Goal: Book appointment/travel/reservation

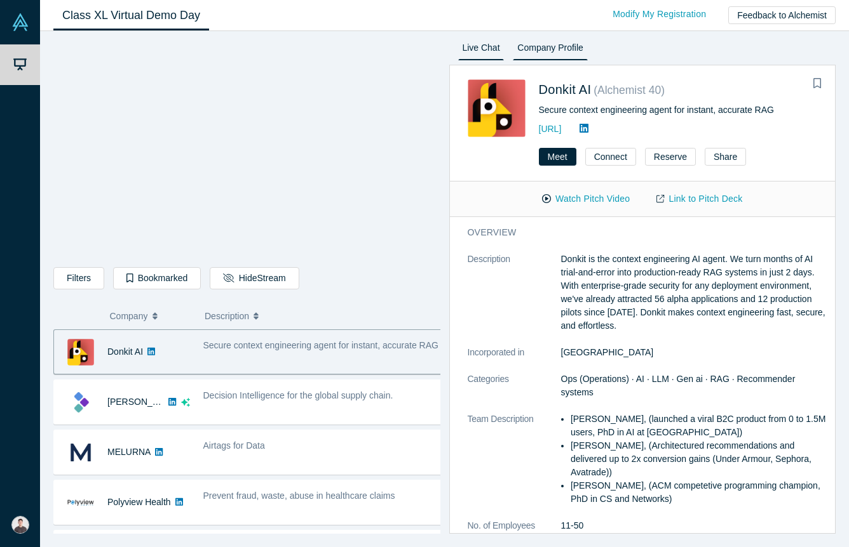
click at [482, 55] on link "Live Chat" at bounding box center [481, 50] width 46 height 20
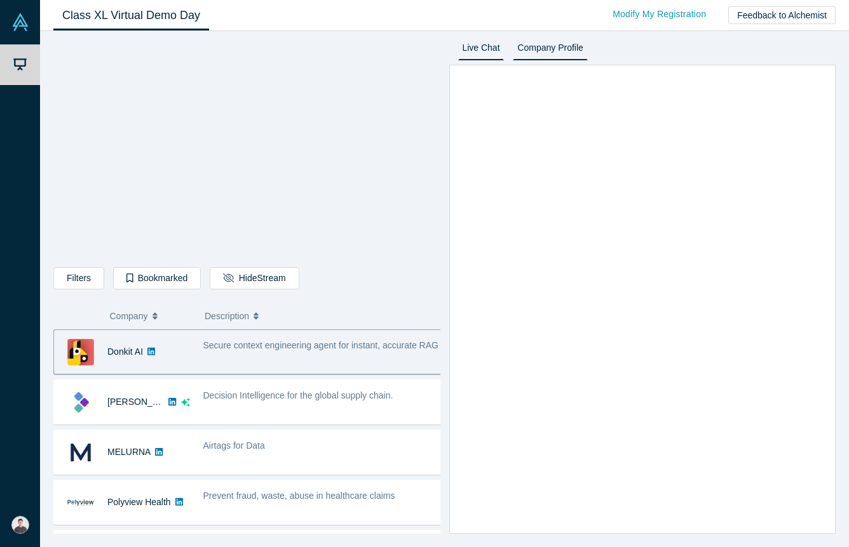
click at [541, 46] on link "Company Profile" at bounding box center [550, 50] width 74 height 20
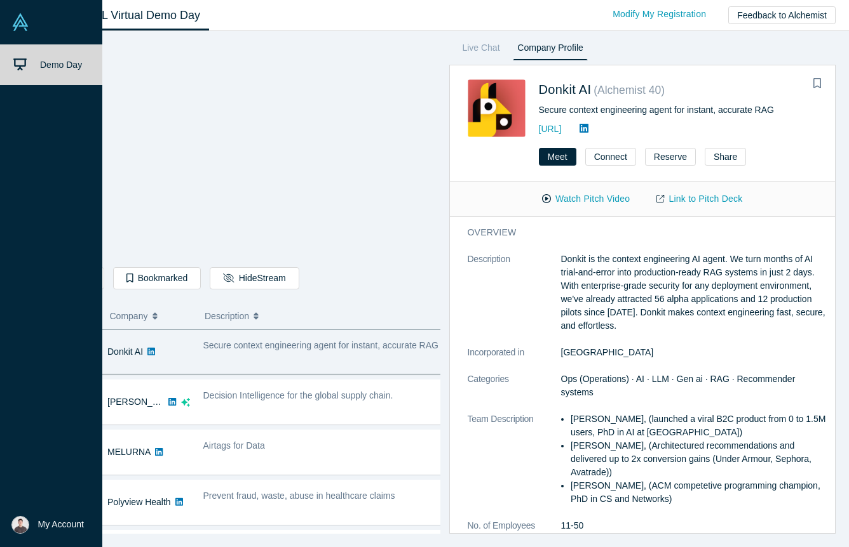
click at [22, 172] on div "Demo Day" at bounding box center [56, 278] width 112 height 468
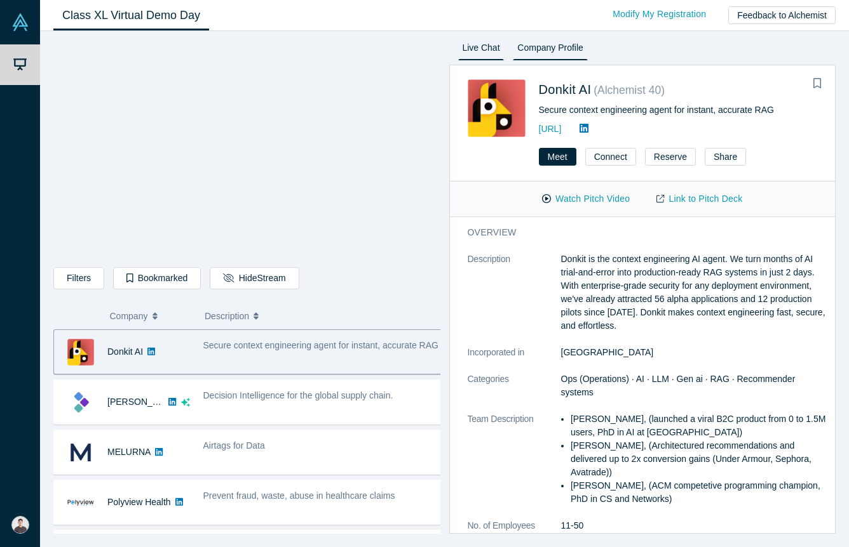
click at [479, 52] on link "Live Chat" at bounding box center [481, 50] width 46 height 20
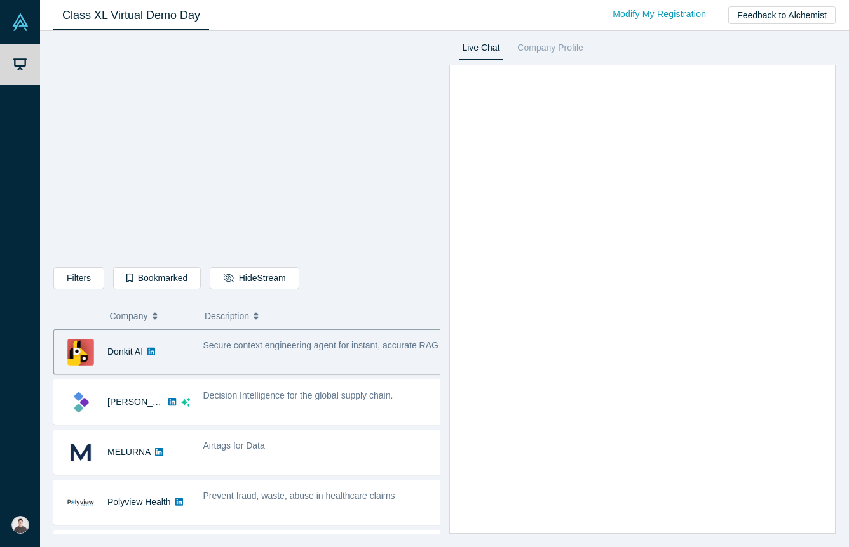
click at [722, 43] on div "Live Chat Company Profile Connect Reserve Share" at bounding box center [638, 287] width 396 height 494
click at [704, 41] on div "Live Chat Company Profile Connect Reserve Share" at bounding box center [638, 287] width 396 height 494
click at [667, 44] on div "Live Chat Company Profile Connect Reserve Share" at bounding box center [638, 287] width 396 height 494
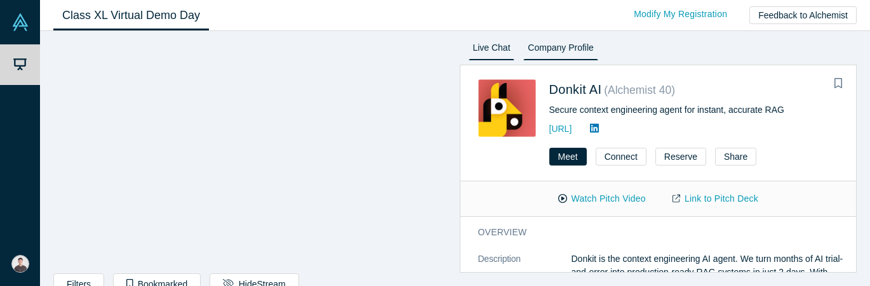
click at [488, 48] on link "Live Chat" at bounding box center [492, 50] width 46 height 20
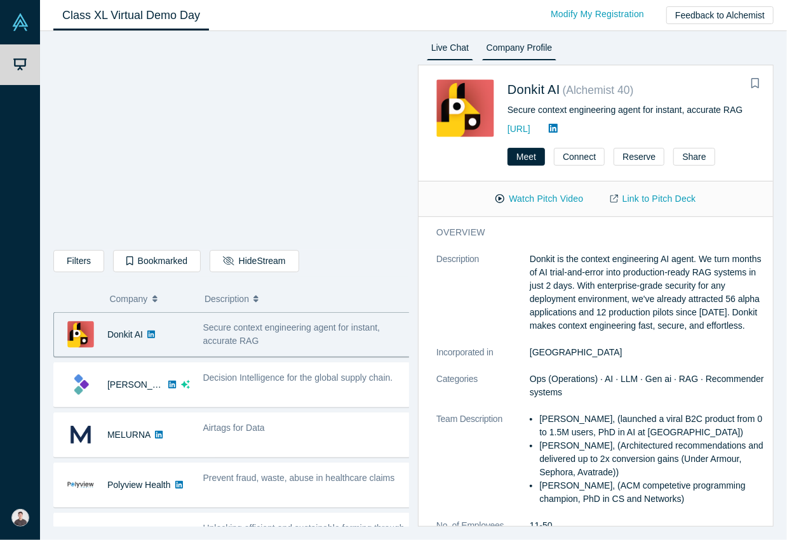
click at [448, 47] on link "Live Chat" at bounding box center [450, 50] width 46 height 20
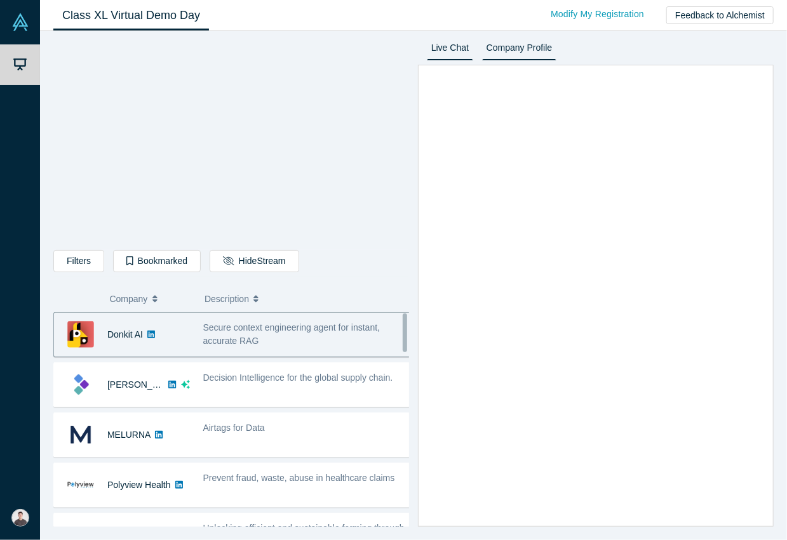
click at [518, 48] on link "Company Profile" at bounding box center [519, 50] width 74 height 20
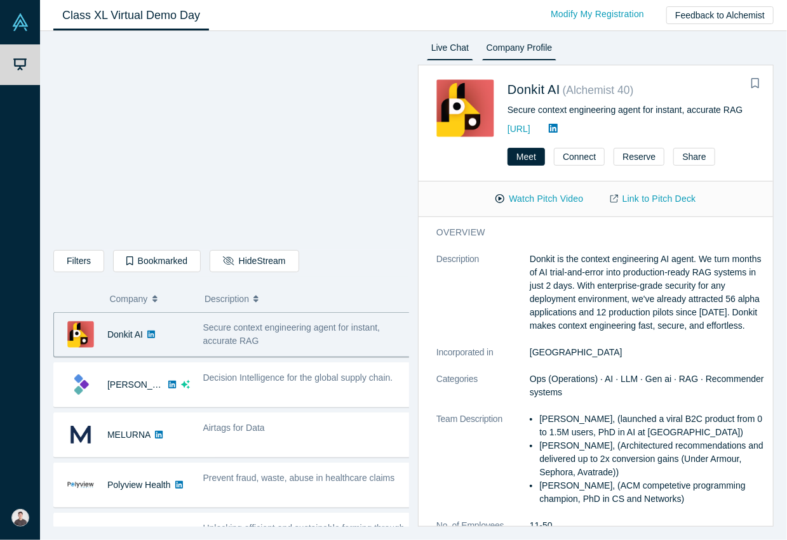
click at [450, 50] on link "Live Chat" at bounding box center [450, 50] width 46 height 20
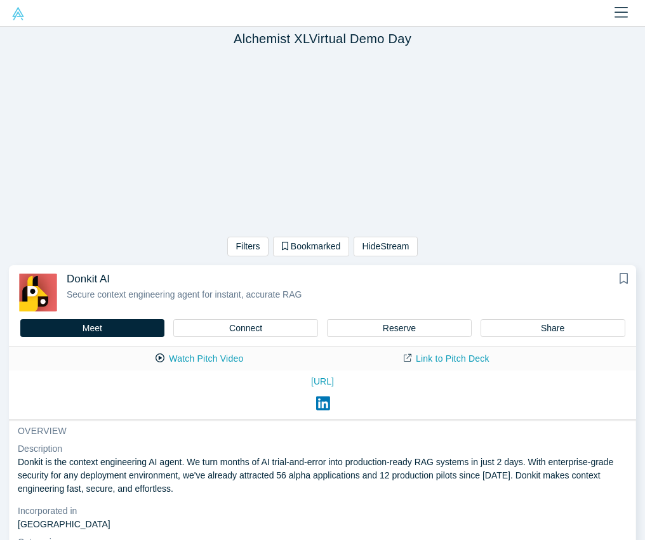
click at [503, 224] on div "Filters AI Artificial Intelligence AI (Artificial Intelligence) B2B SaaS Data A…" at bounding box center [322, 156] width 645 height 210
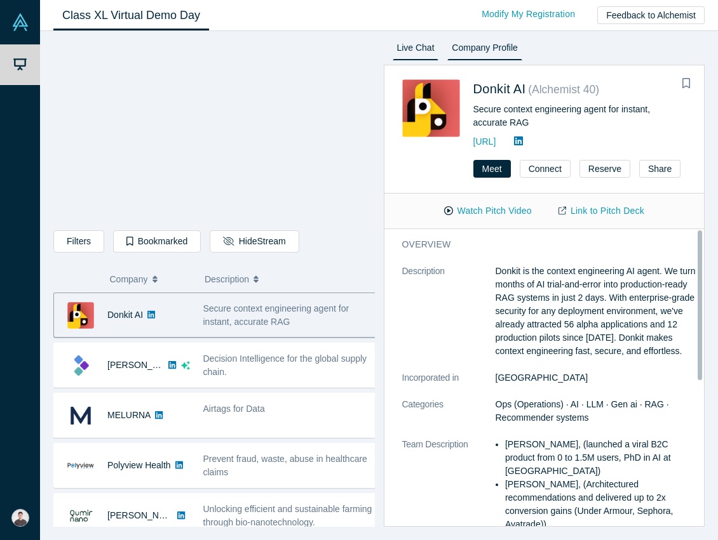
click at [420, 44] on link "Live Chat" at bounding box center [416, 50] width 46 height 20
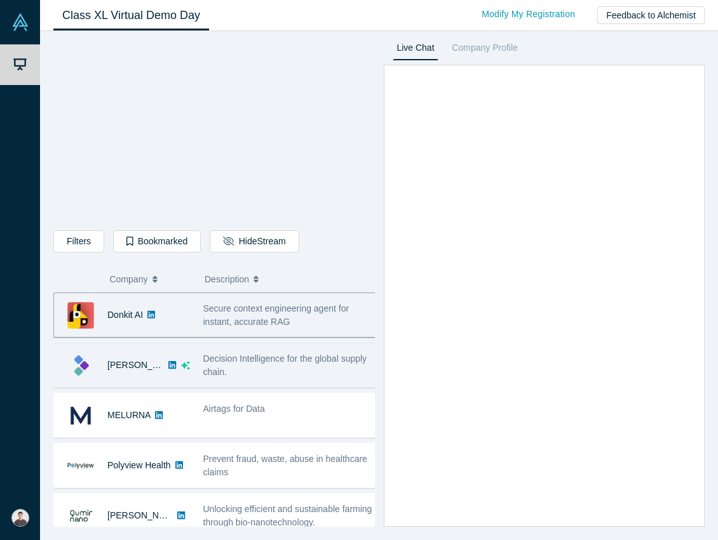
click at [297, 359] on span "Decision Intelligence for the global supply chain." at bounding box center [285, 365] width 164 height 23
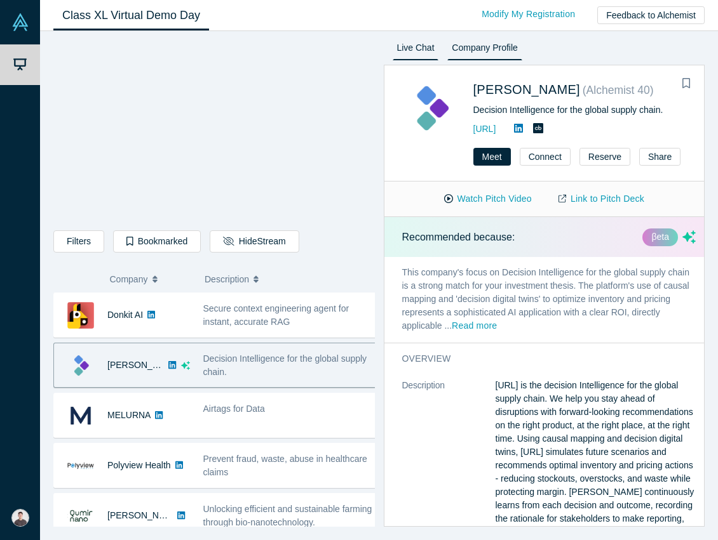
click at [429, 47] on link "Live Chat" at bounding box center [416, 50] width 46 height 20
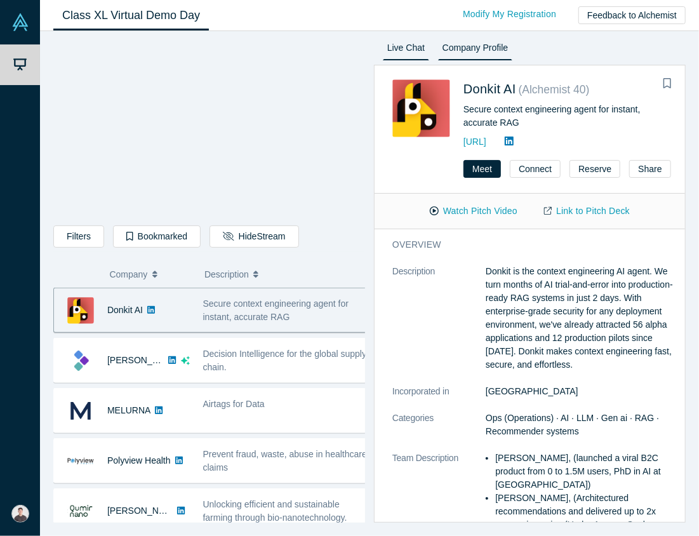
click at [412, 45] on link "Live Chat" at bounding box center [406, 50] width 46 height 20
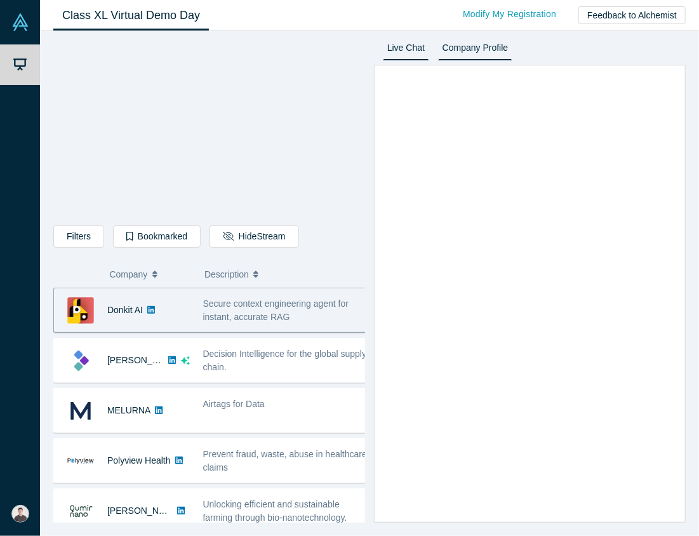
click at [477, 46] on link "Company Profile" at bounding box center [475, 50] width 74 height 20
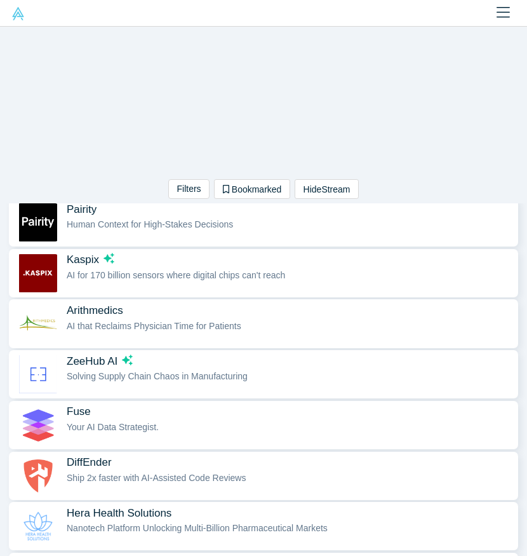
scroll to position [675, 0]
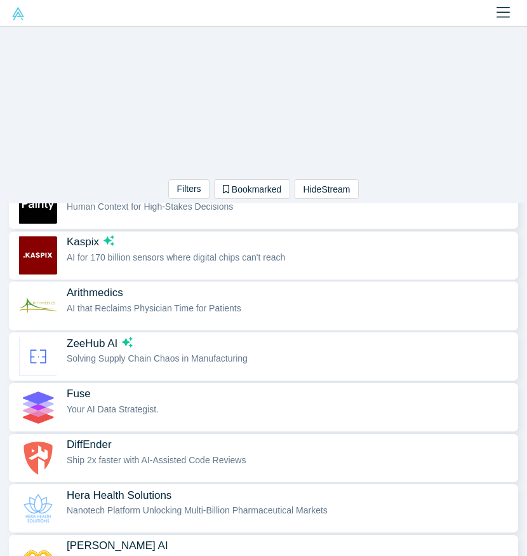
click at [255, 252] on span "AI for 170 billion sensors where digital chips can't reach" at bounding box center [176, 257] width 218 height 10
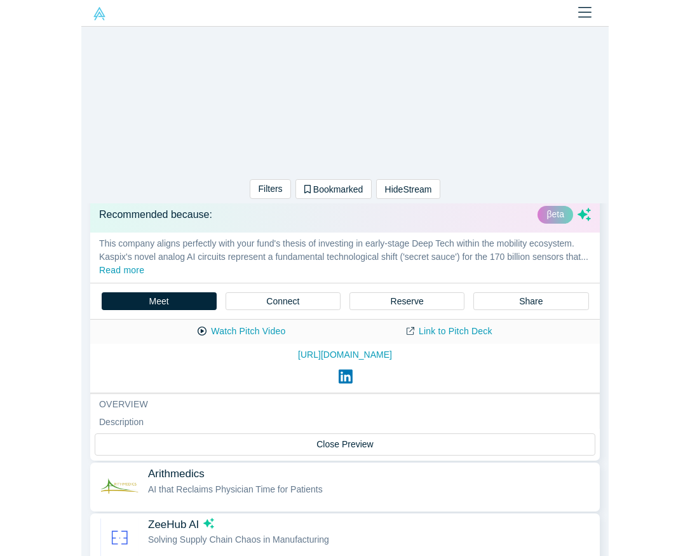
scroll to position [486, 0]
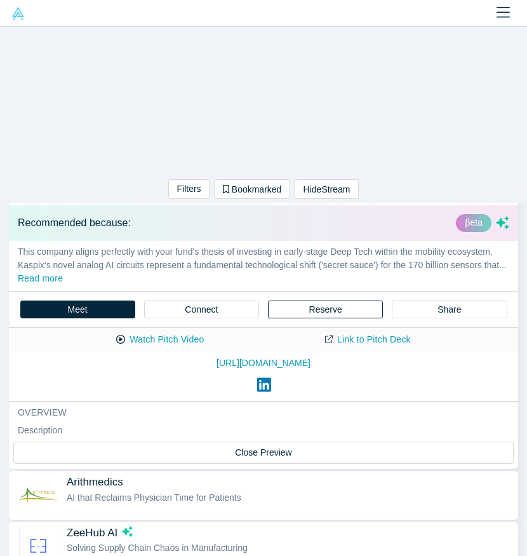
click at [299, 300] on button "Reserve" at bounding box center [325, 309] width 115 height 18
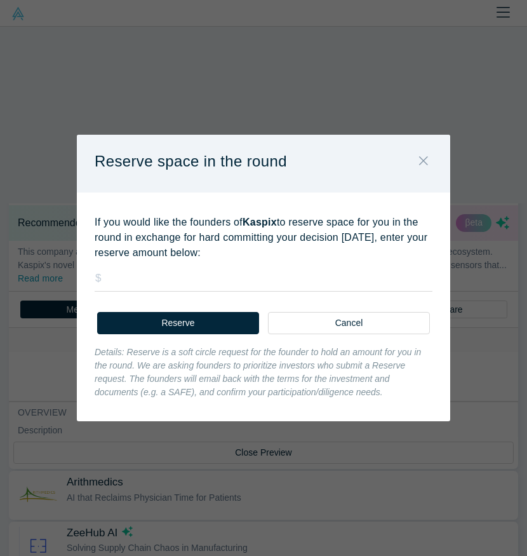
click at [428, 153] on button "Close" at bounding box center [423, 161] width 27 height 27
